Goal: Information Seeking & Learning: Learn about a topic

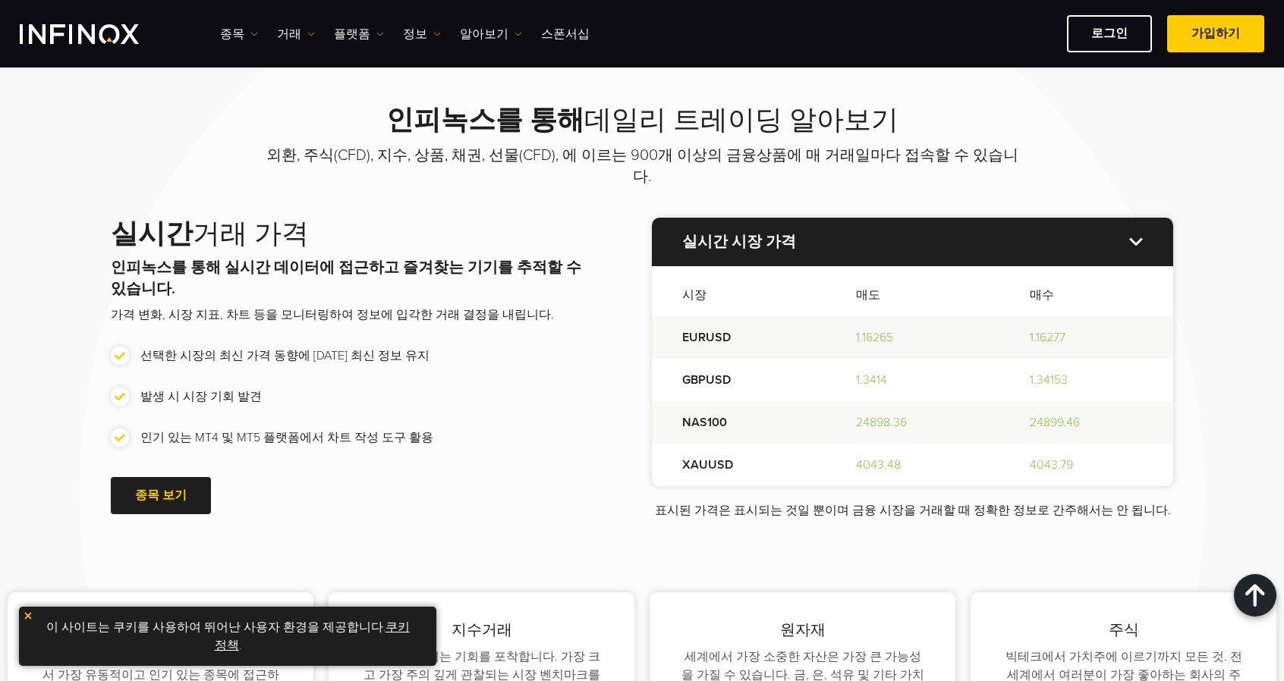
scroll to position [1669, 0]
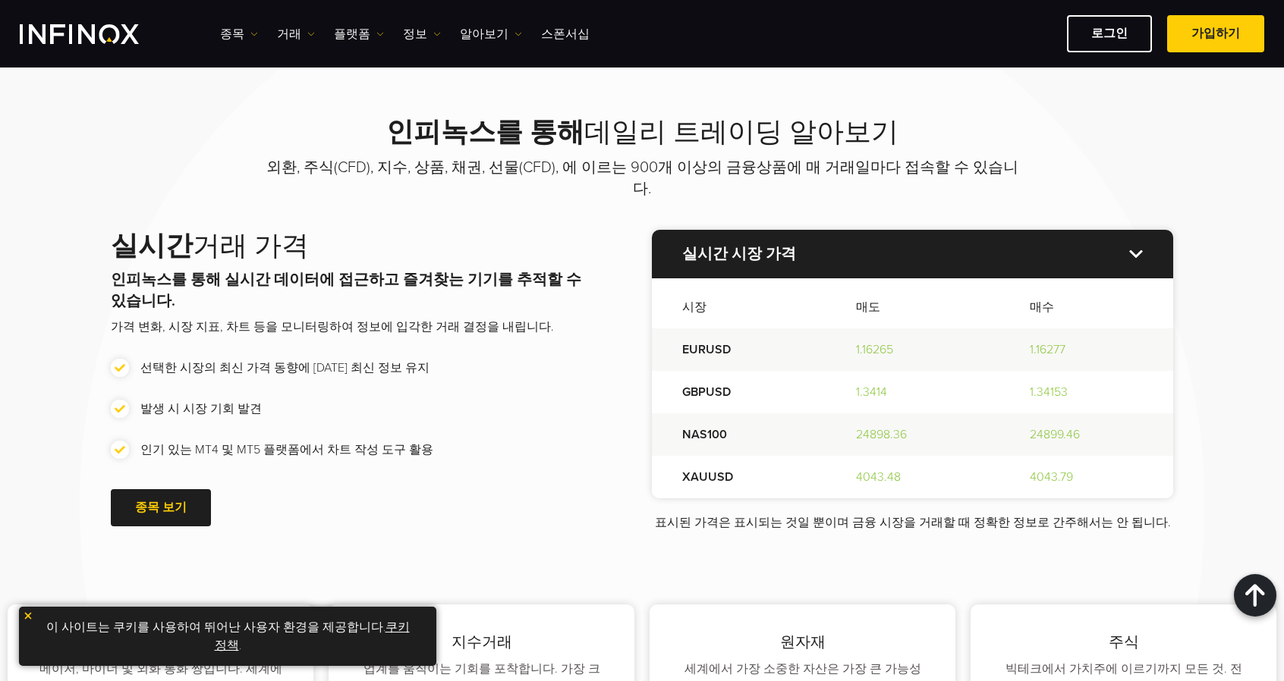
click at [1137, 250] on img at bounding box center [1136, 254] width 14 height 8
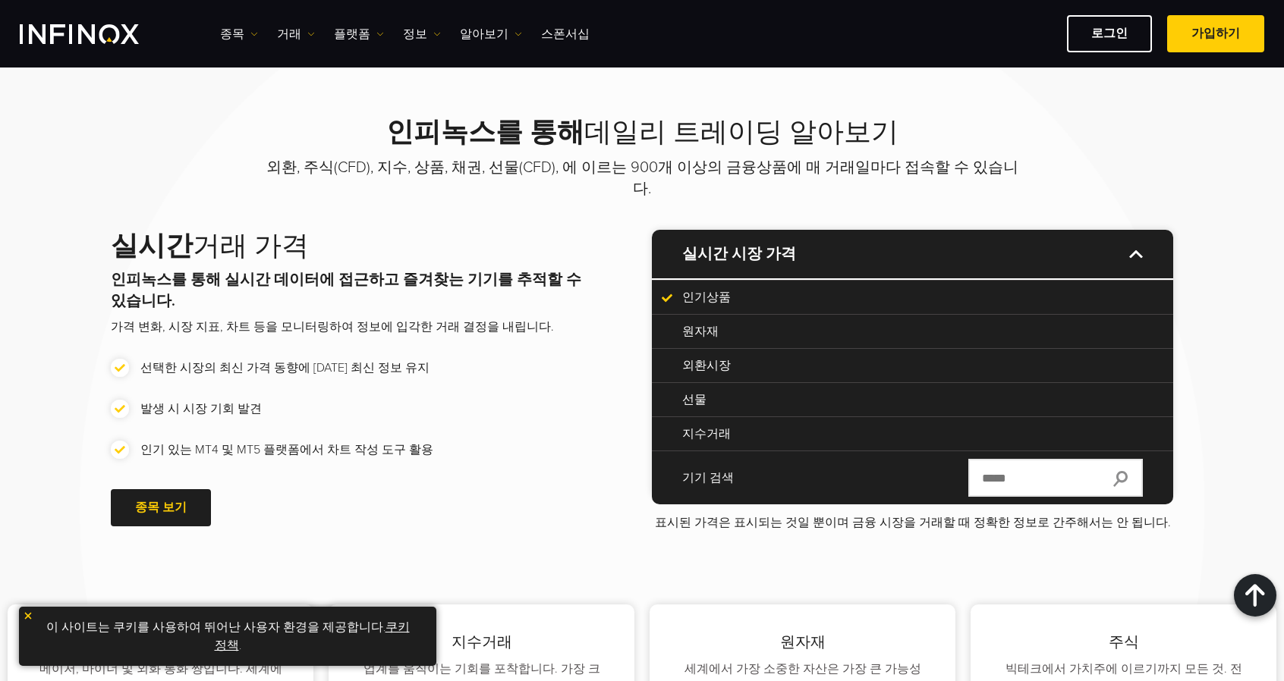
click at [997, 463] on input "text" at bounding box center [1055, 478] width 175 height 38
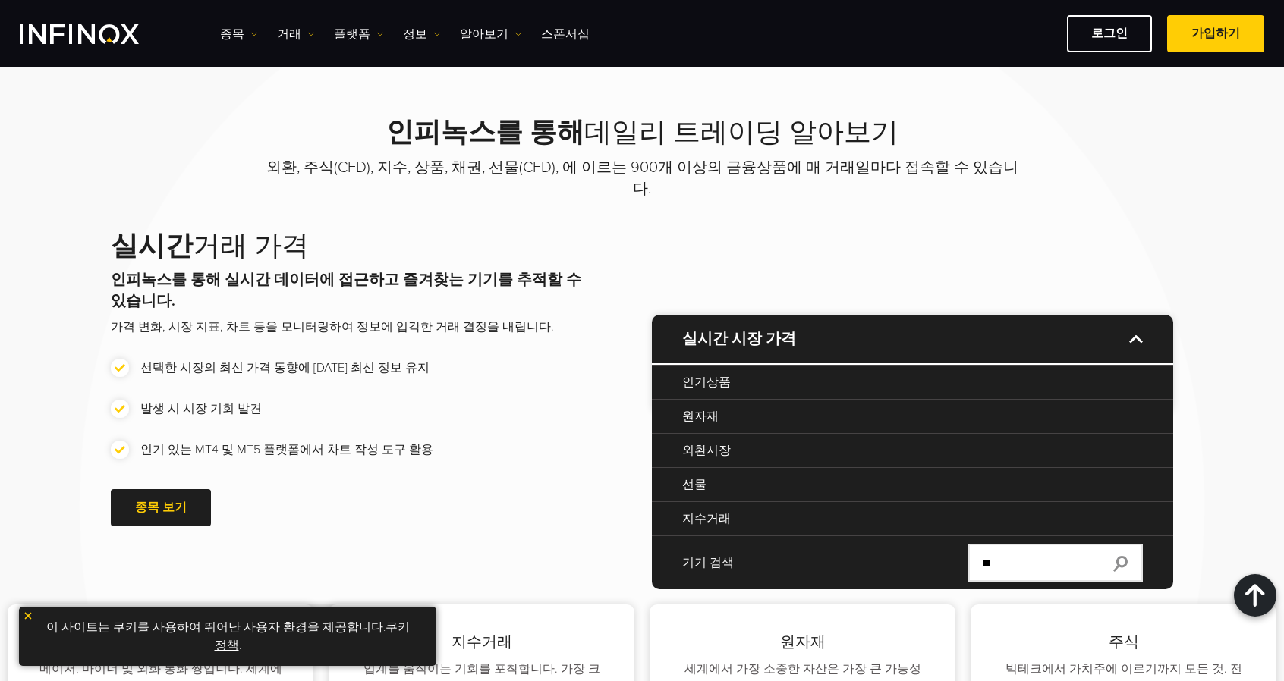
type input "*"
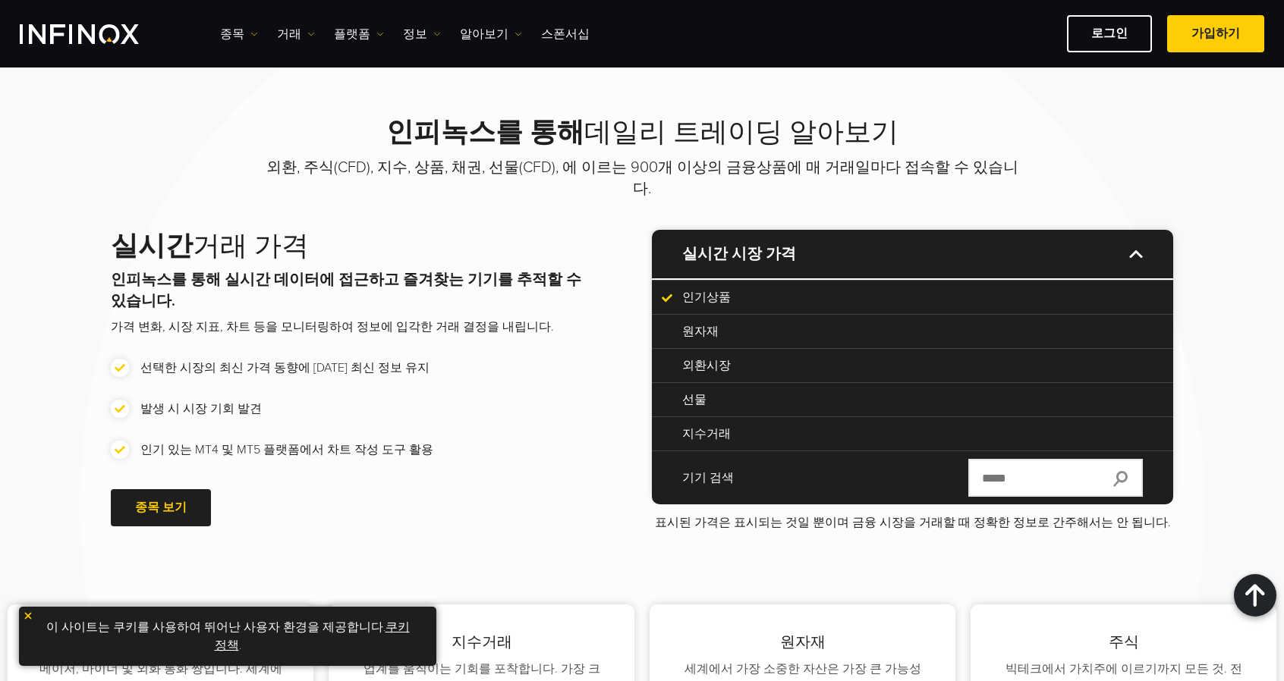
type input "*"
type input "******"
click at [1124, 471] on img at bounding box center [1120, 478] width 14 height 15
click at [237, 28] on link "종목" at bounding box center [239, 34] width 38 height 18
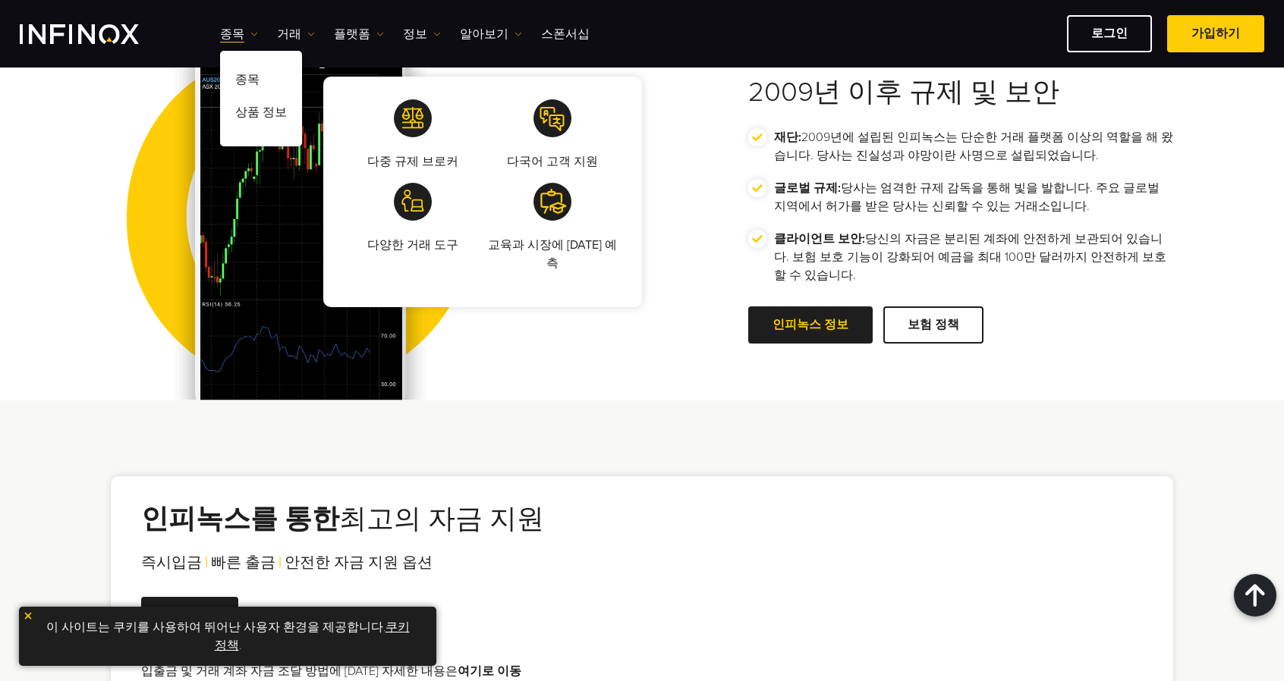
scroll to position [1973, 0]
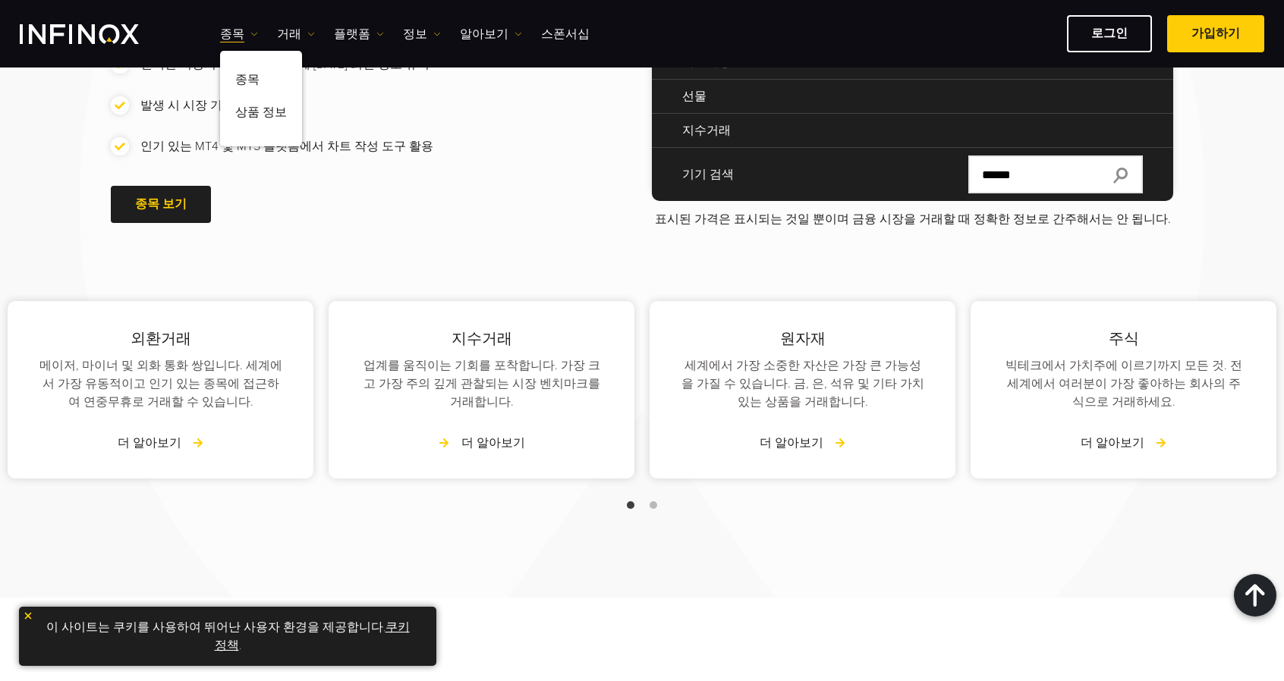
click at [473, 434] on link "더 알아보기" at bounding box center [482, 443] width 86 height 18
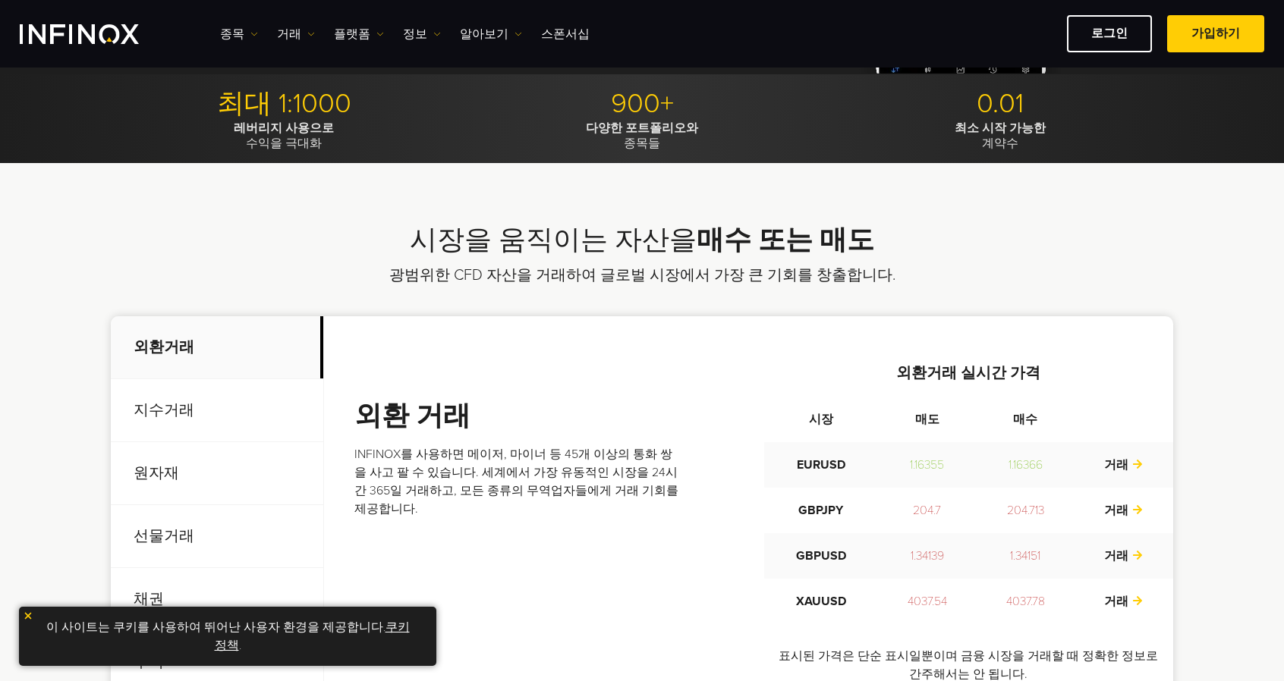
scroll to position [455, 0]
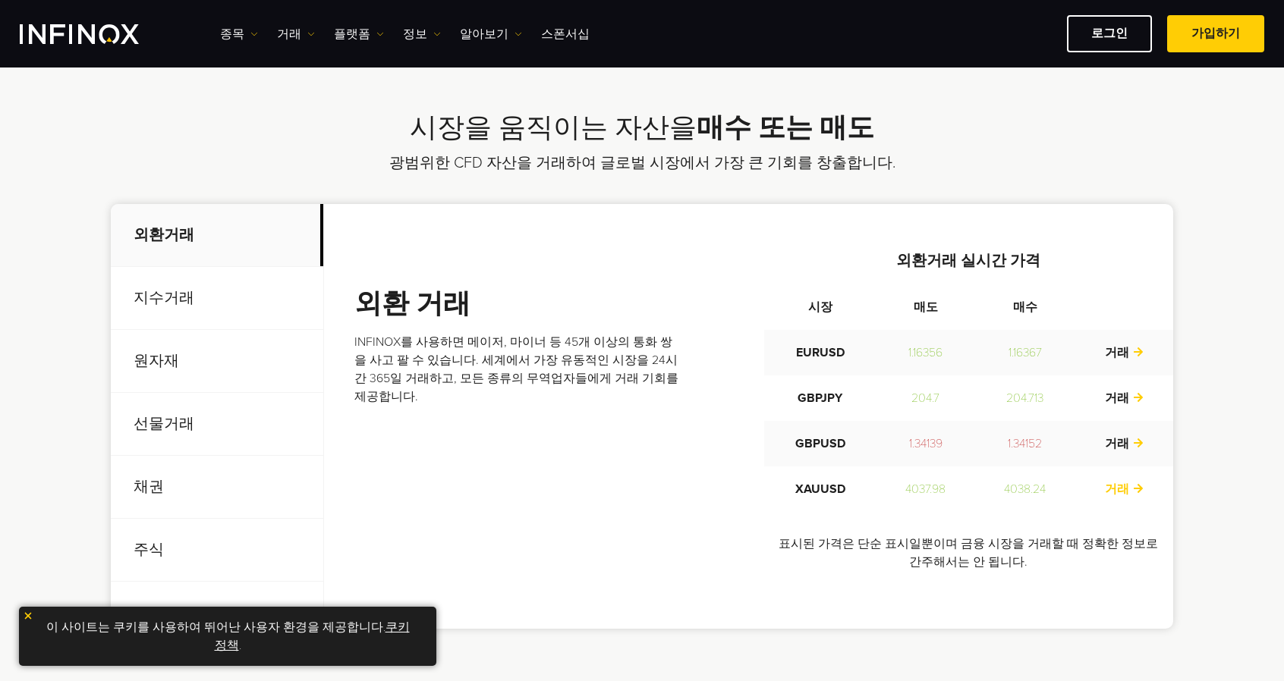
click at [1120, 493] on link "거래" at bounding box center [1124, 489] width 39 height 15
